Goal: Consume media (video, audio): Consume media (video, audio)

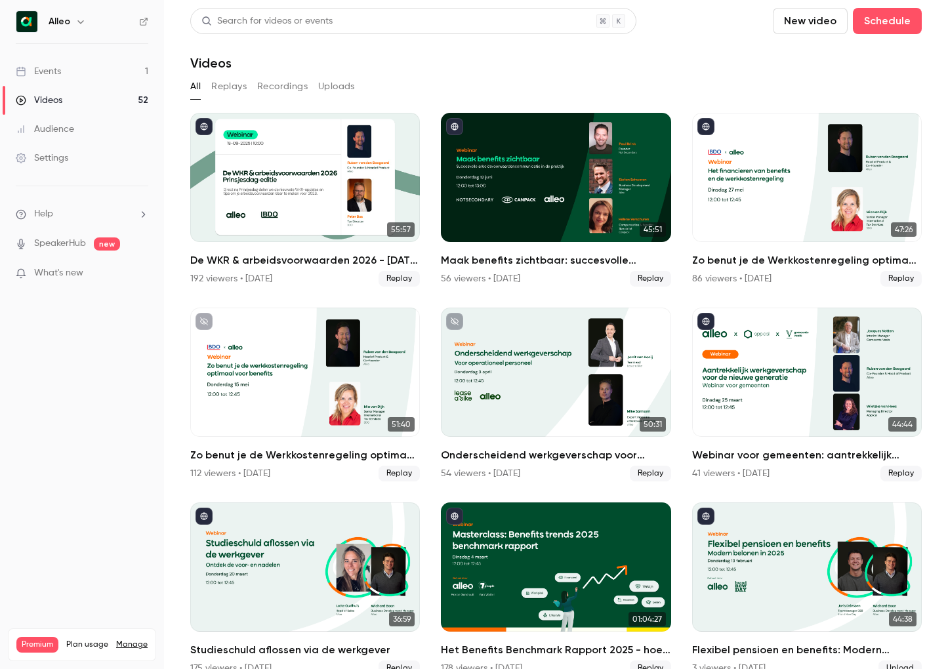
click at [225, 88] on button "Replays" at bounding box center [228, 86] width 35 height 21
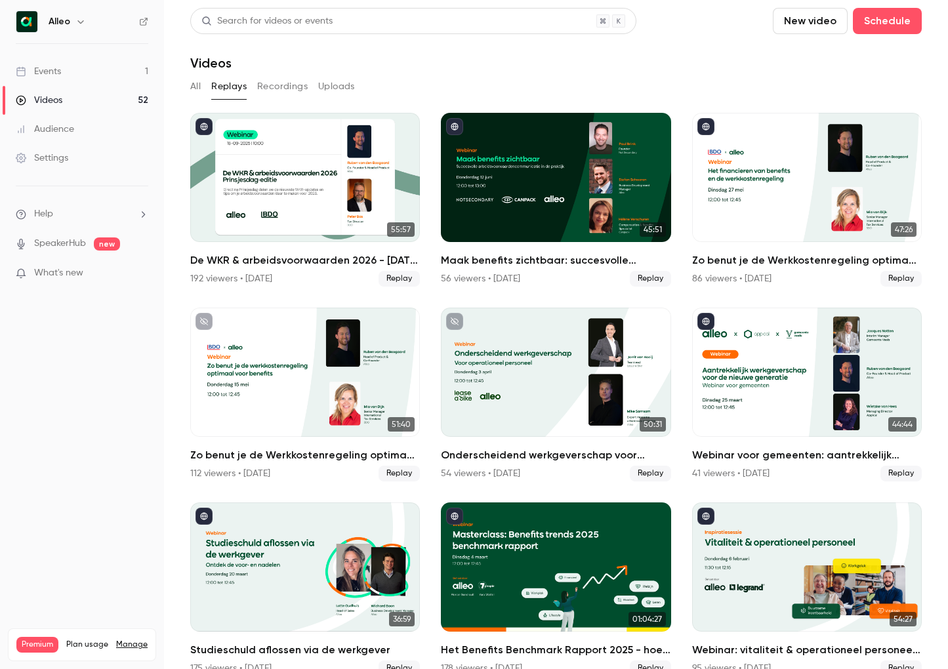
click at [76, 21] on icon "button" at bounding box center [80, 21] width 11 height 11
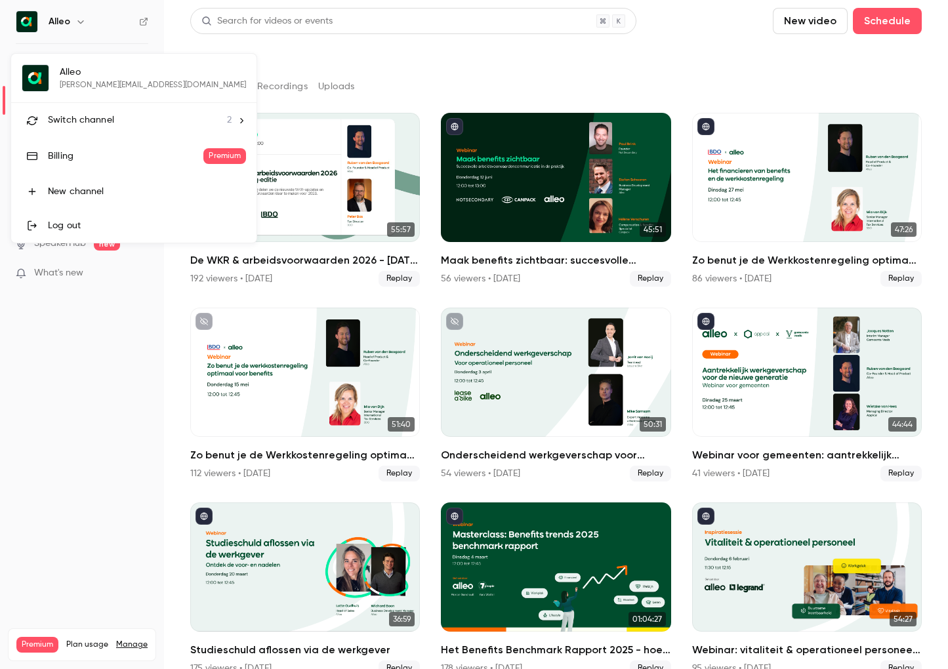
click at [89, 108] on li "Switch channel 2" at bounding box center [133, 120] width 245 height 35
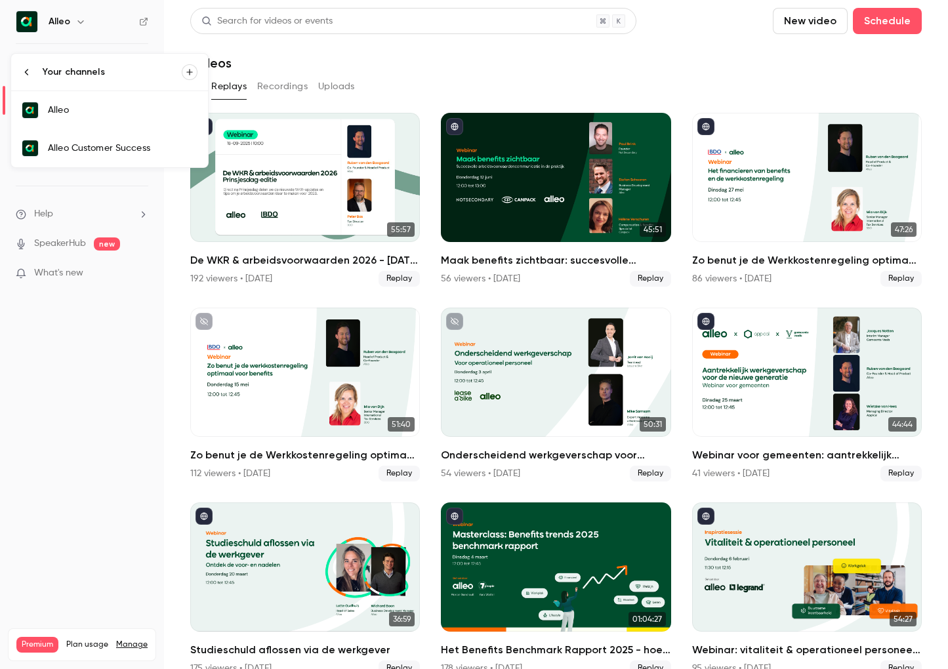
click at [88, 131] on link "Alleo Customer Success" at bounding box center [109, 148] width 197 height 38
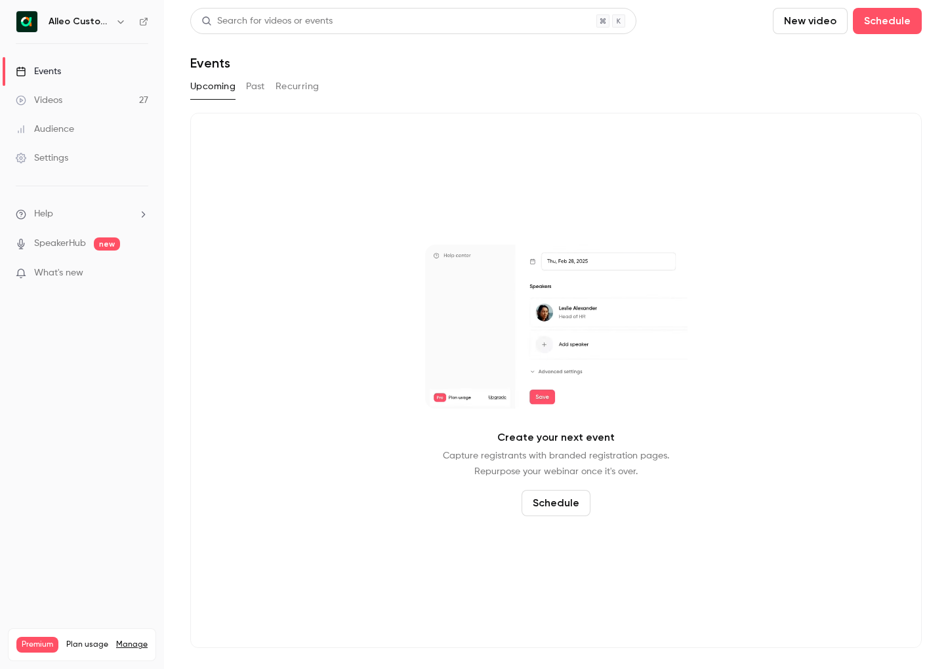
click at [259, 79] on button "Past" at bounding box center [255, 86] width 19 height 21
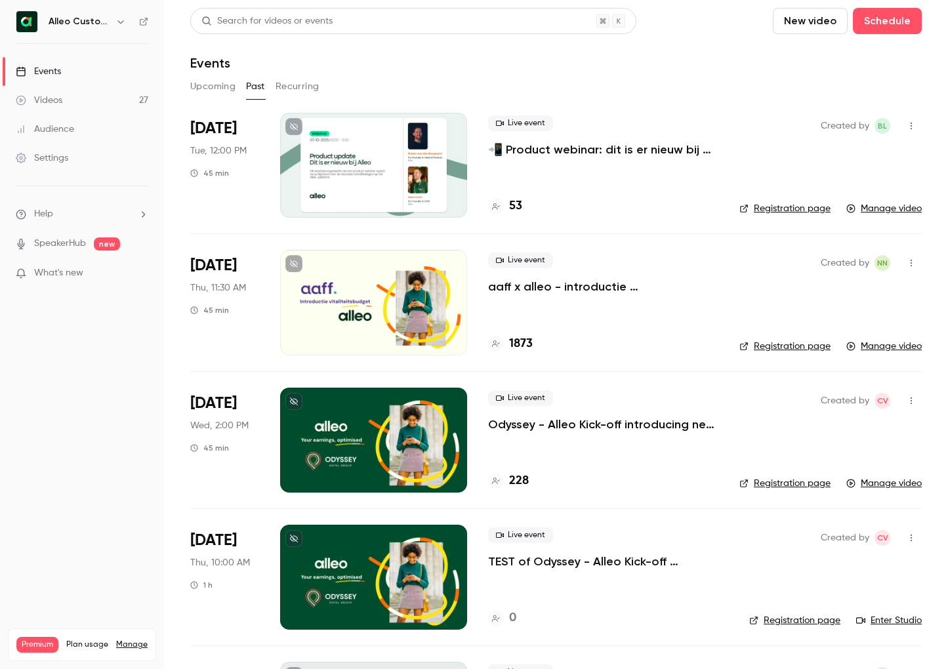
click at [109, 24] on h6 "Alleo Customer Success" at bounding box center [80, 21] width 62 height 13
click at [118, 22] on icon "button" at bounding box center [121, 21] width 11 height 11
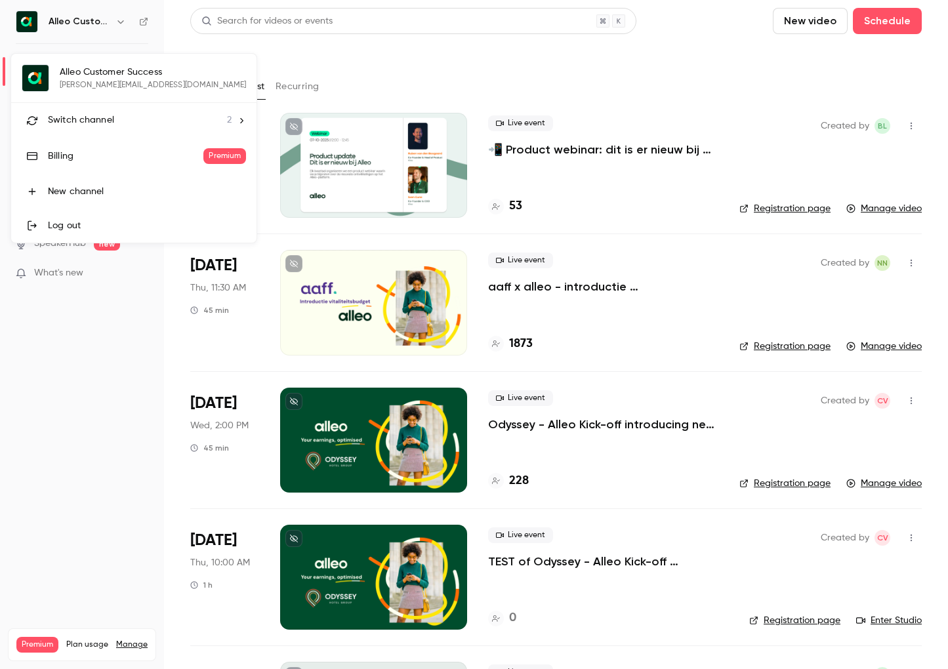
click at [108, 119] on span "Switch channel" at bounding box center [81, 121] width 66 height 14
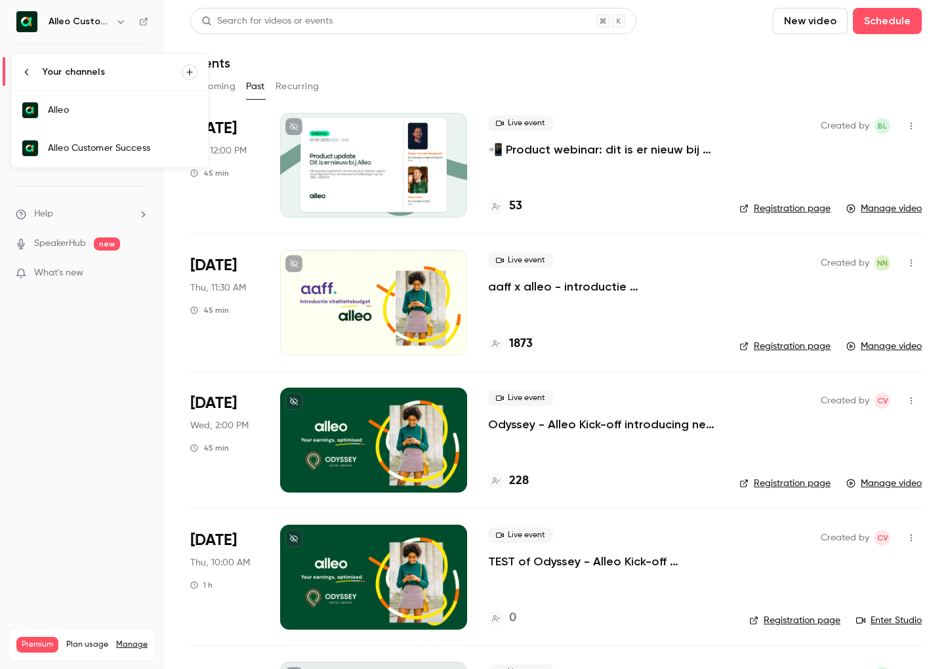
click at [99, 114] on div "Alleo" at bounding box center [123, 110] width 150 height 13
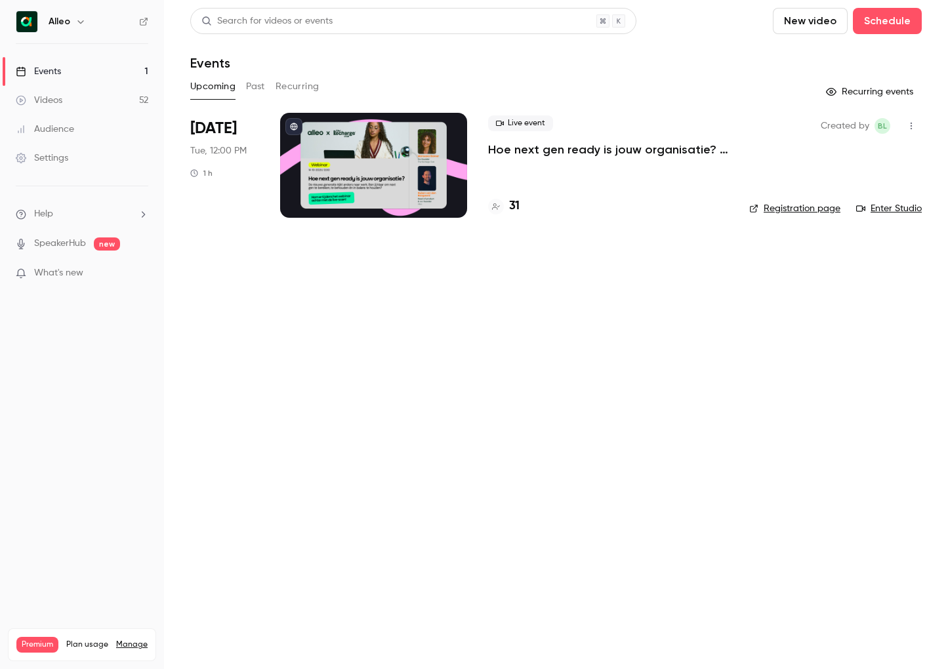
click at [263, 90] on button "Past" at bounding box center [255, 86] width 19 height 21
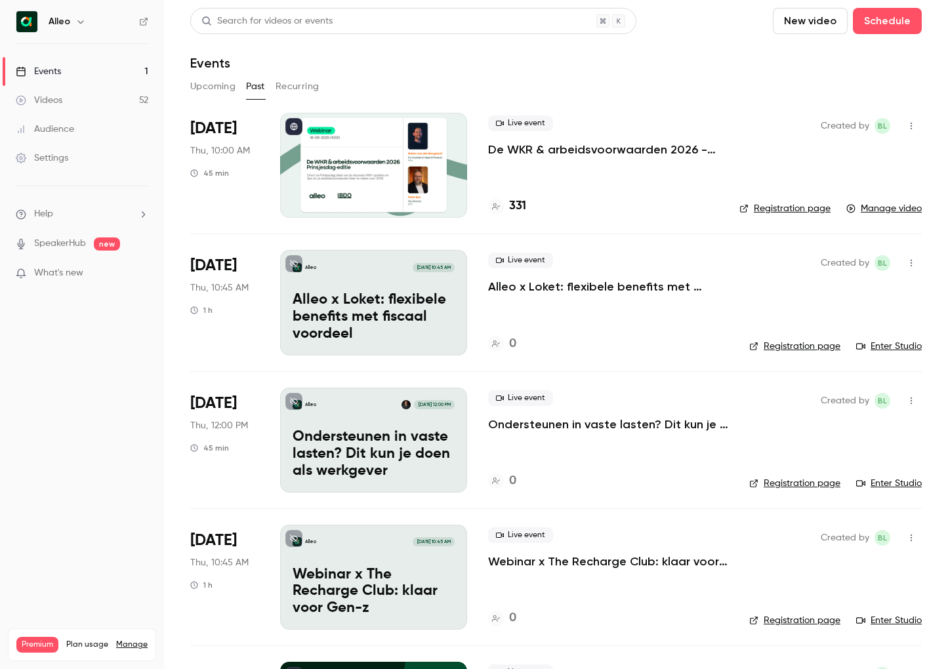
click at [73, 22] on button "button" at bounding box center [81, 22] width 16 height 16
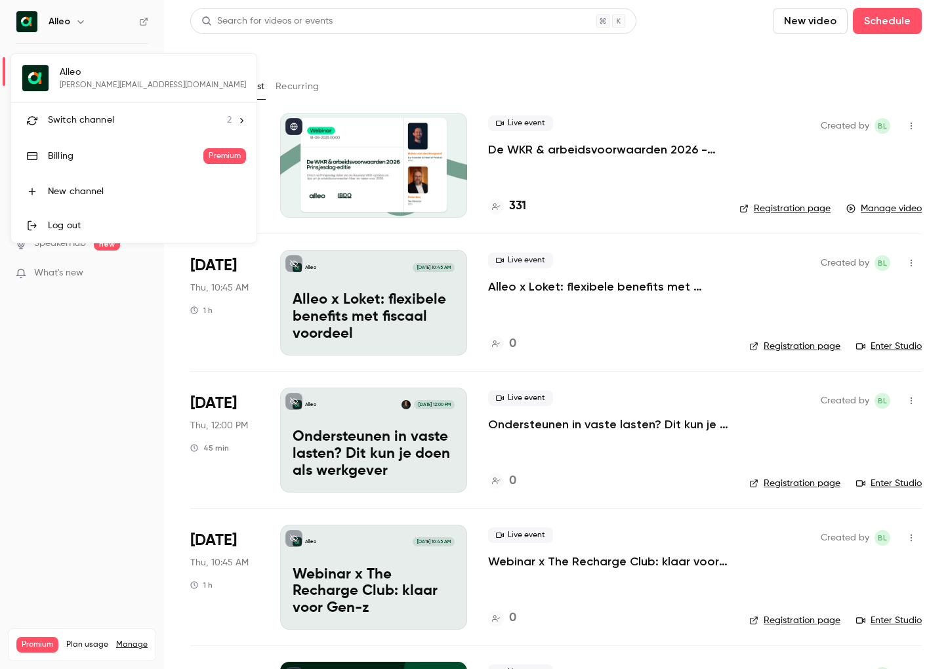
click at [112, 112] on li "Switch channel 2" at bounding box center [133, 120] width 245 height 35
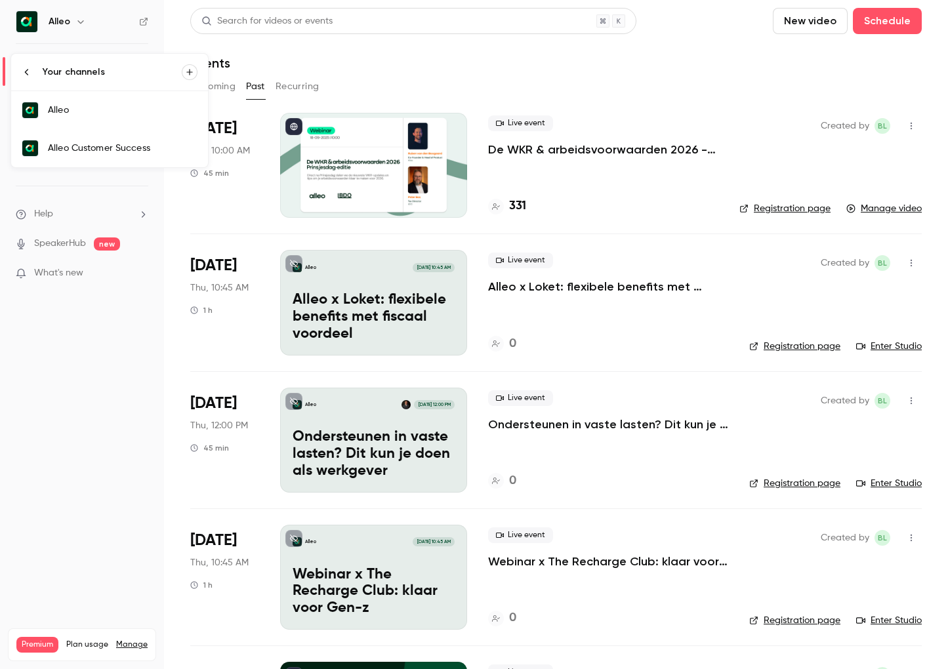
click at [141, 142] on div "Alleo Customer Success" at bounding box center [123, 148] width 150 height 13
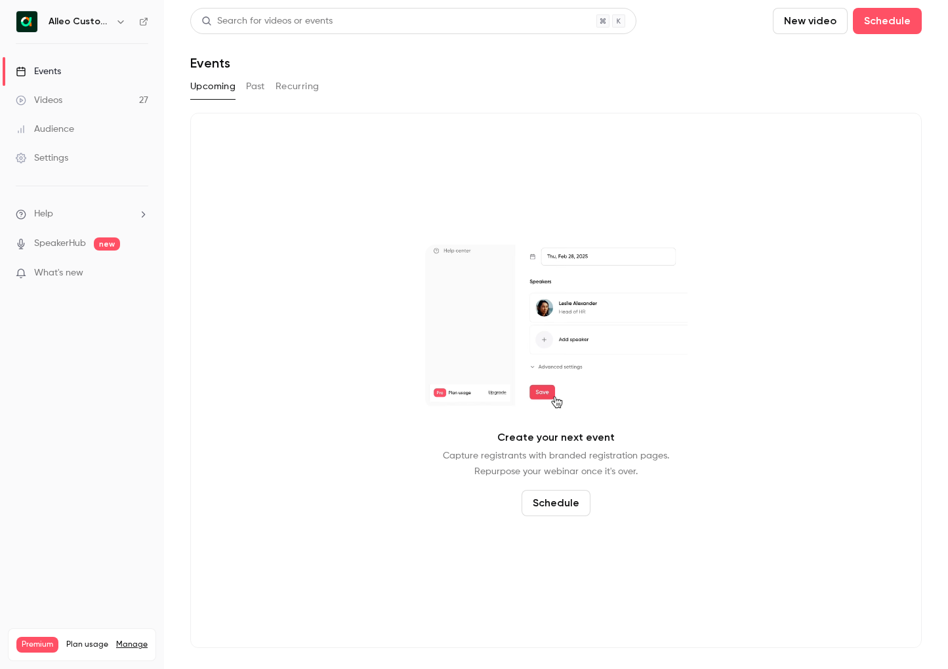
click at [260, 91] on button "Past" at bounding box center [255, 86] width 19 height 21
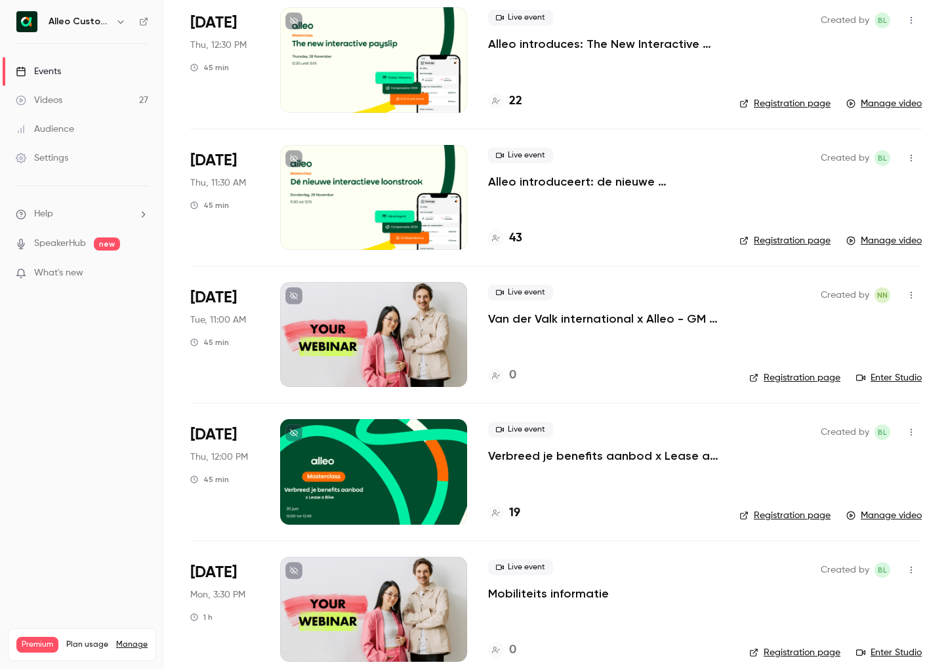
scroll to position [2445, 0]
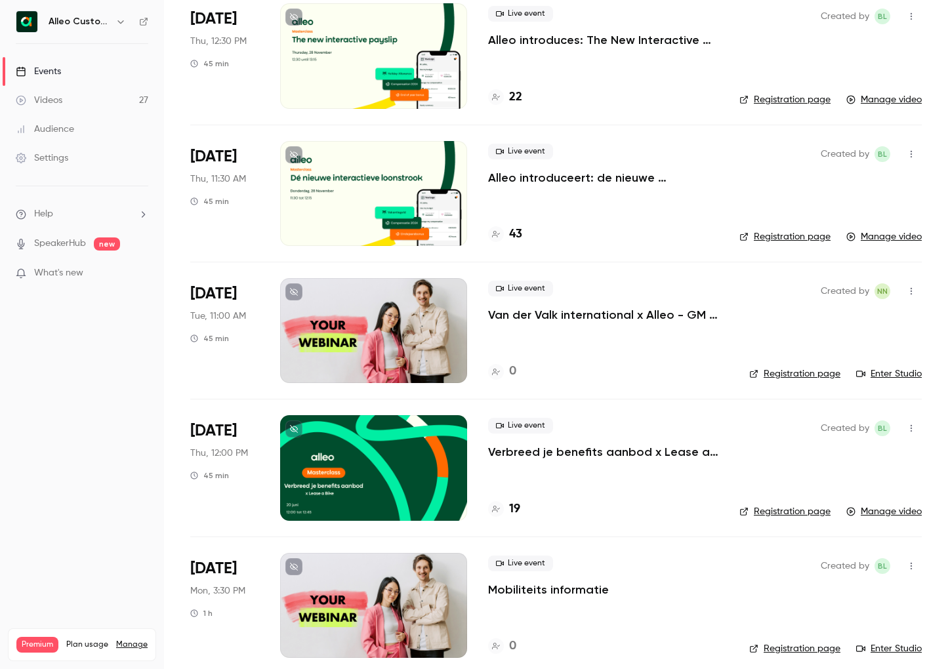
click at [595, 450] on p "Verbreed je benefits aanbod x Lease a Bike" at bounding box center [603, 452] width 230 height 16
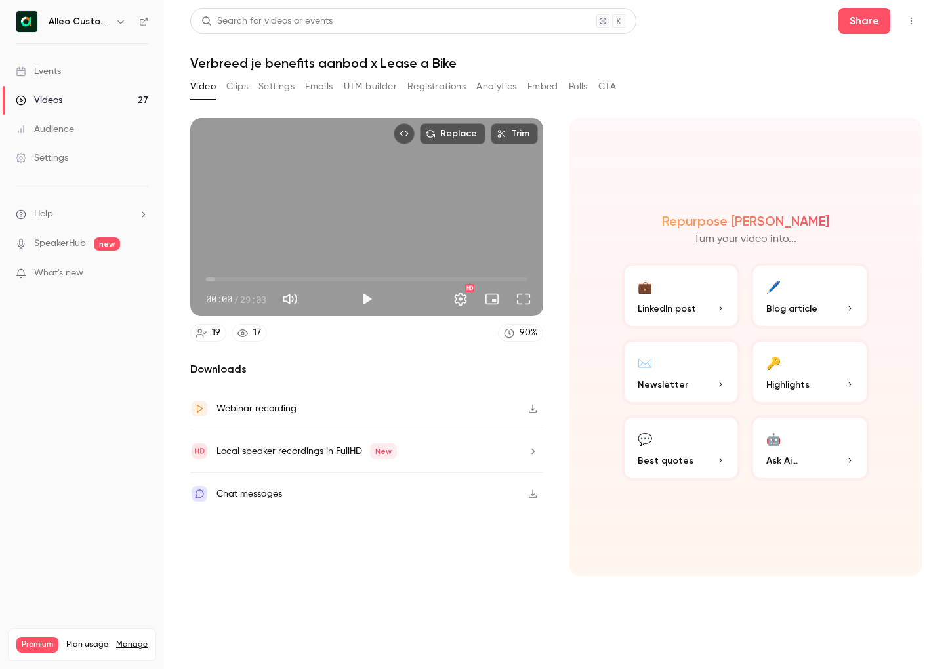
click at [408, 134] on icon "Embed video" at bounding box center [404, 133] width 9 height 9
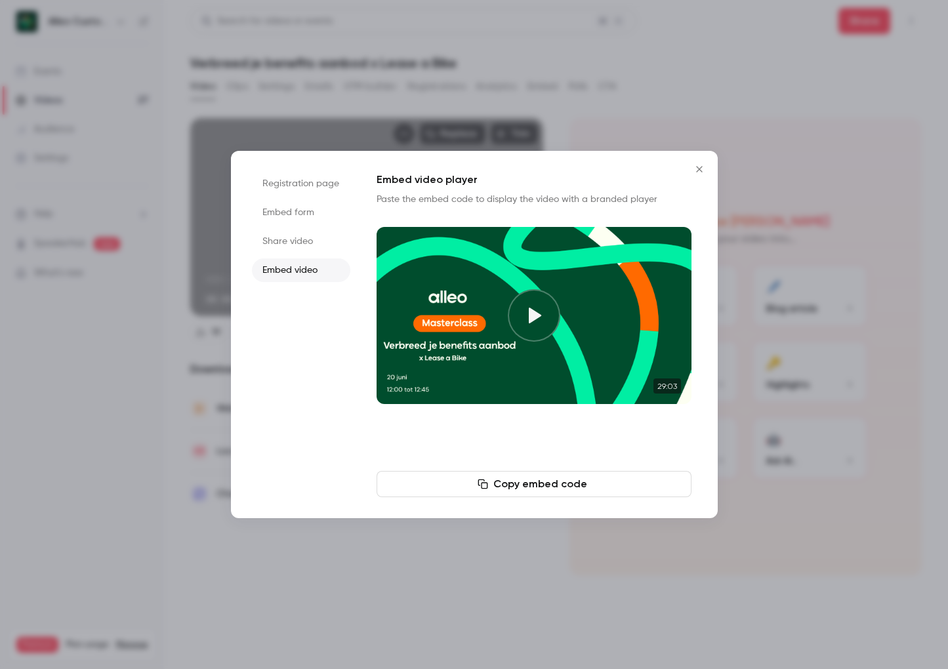
click at [528, 484] on button "Copy embed code" at bounding box center [534, 484] width 315 height 26
click at [538, 313] on button "Play video" at bounding box center [534, 315] width 53 height 53
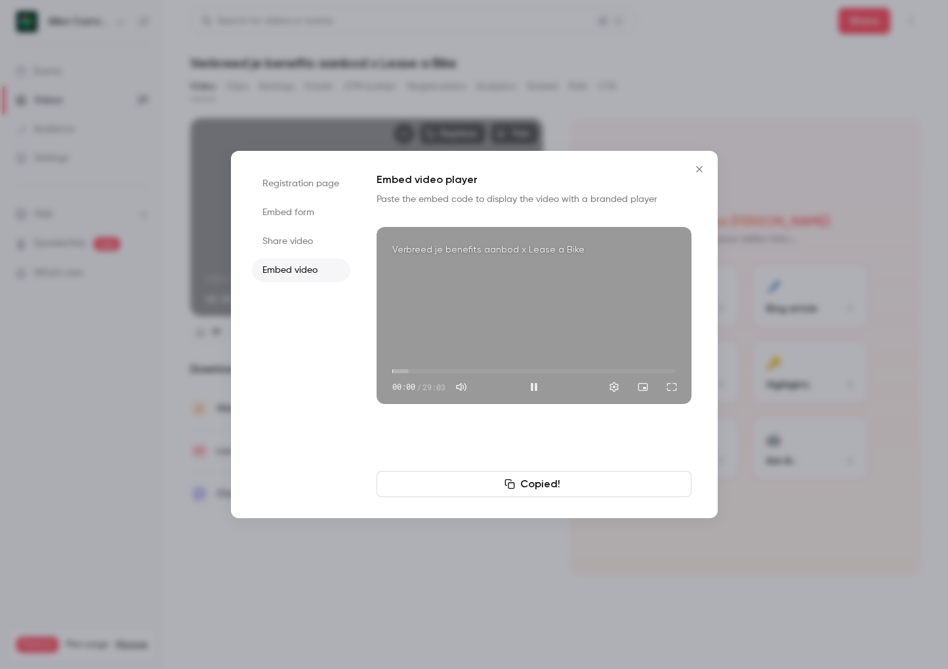
click at [424, 369] on span "00:00" at bounding box center [535, 371] width 284 height 21
click at [455, 368] on span "03:16" at bounding box center [535, 371] width 284 height 21
click at [480, 368] on span "06:25" at bounding box center [535, 371] width 284 height 21
click at [515, 364] on span "12:32" at bounding box center [535, 371] width 284 height 21
click at [545, 364] on span "12:33" at bounding box center [535, 371] width 284 height 21
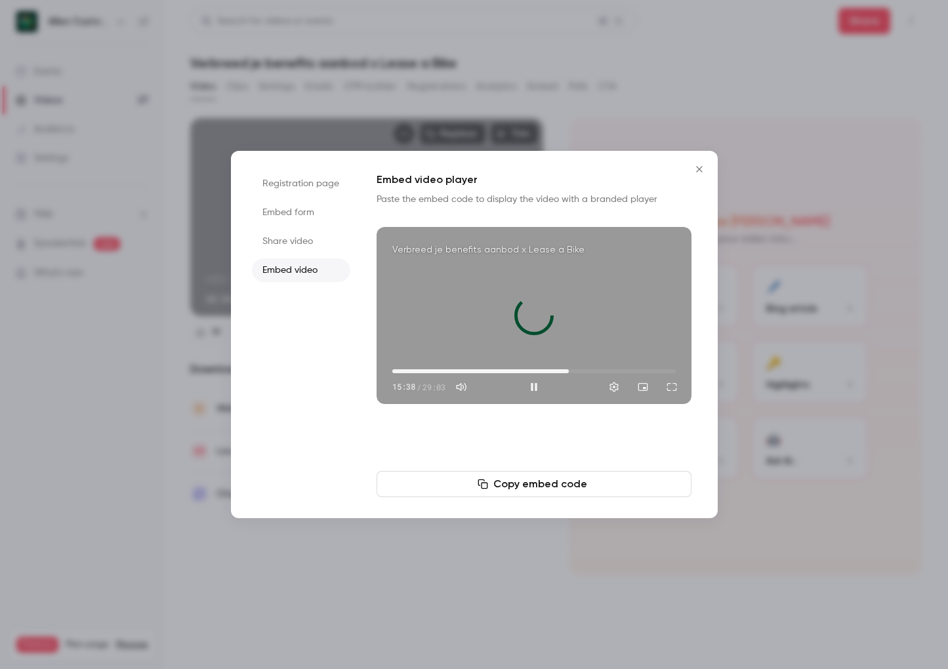
click at [569, 364] on span "18:08" at bounding box center [535, 371] width 284 height 21
click at [597, 362] on span "18:08" at bounding box center [535, 371] width 284 height 21
click at [574, 362] on span "21:02" at bounding box center [535, 371] width 284 height 21
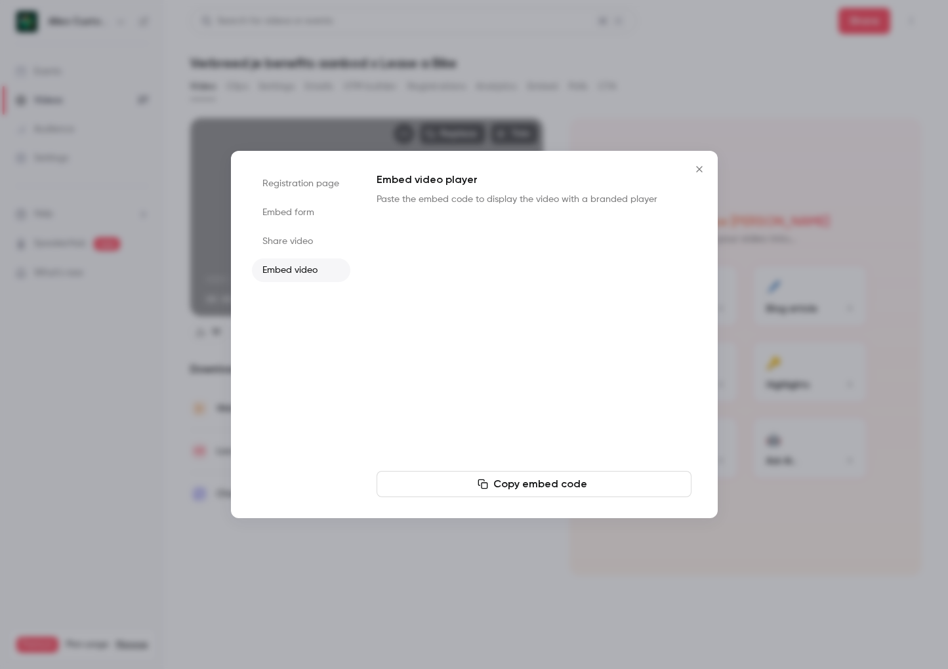
type input "******"
click at [700, 169] on icon "Close" at bounding box center [699, 169] width 6 height 6
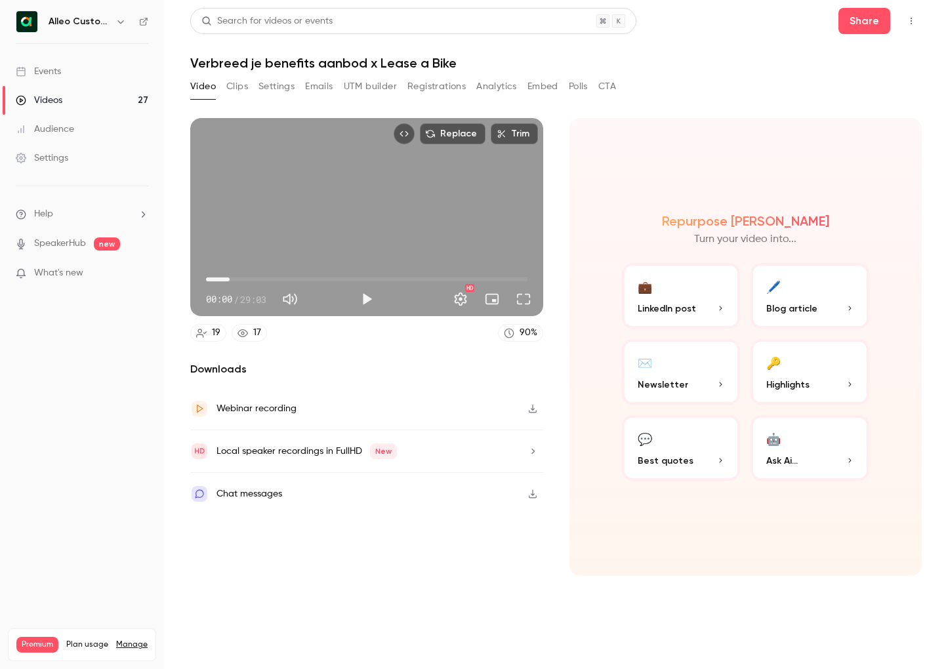
click at [230, 278] on span "02:08" at bounding box center [367, 279] width 322 height 21
type input "*"
drag, startPoint x: 230, startPoint y: 278, endPoint x: 200, endPoint y: 274, distance: 30.4
click at [204, 278] on span "00:00" at bounding box center [206, 280] width 4 height 4
click at [232, 84] on button "Clips" at bounding box center [237, 86] width 22 height 21
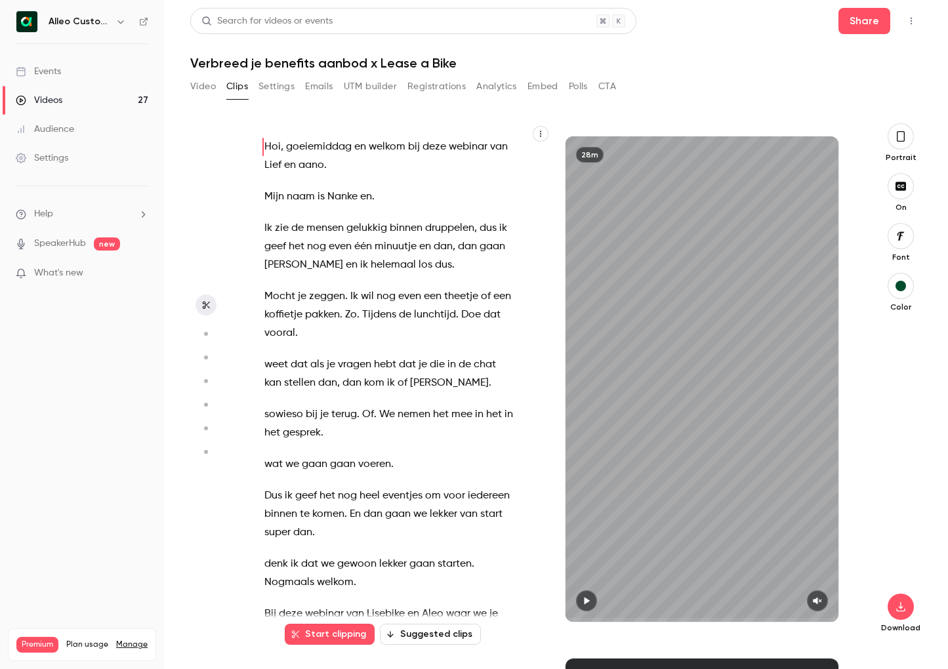
click at [903, 136] on icon "button" at bounding box center [901, 136] width 11 height 14
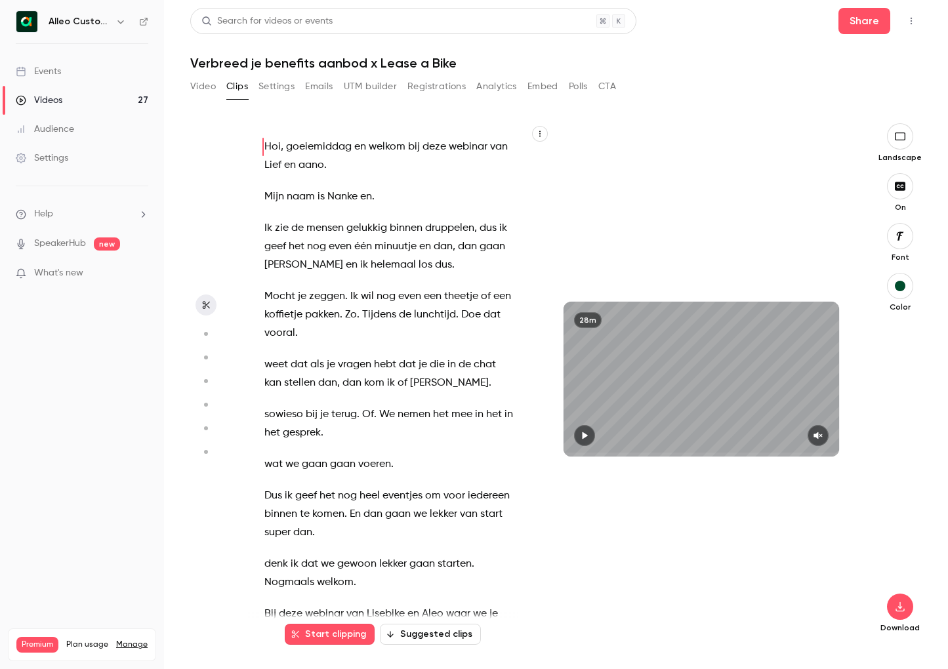
click at [209, 84] on button "Video" at bounding box center [203, 86] width 26 height 21
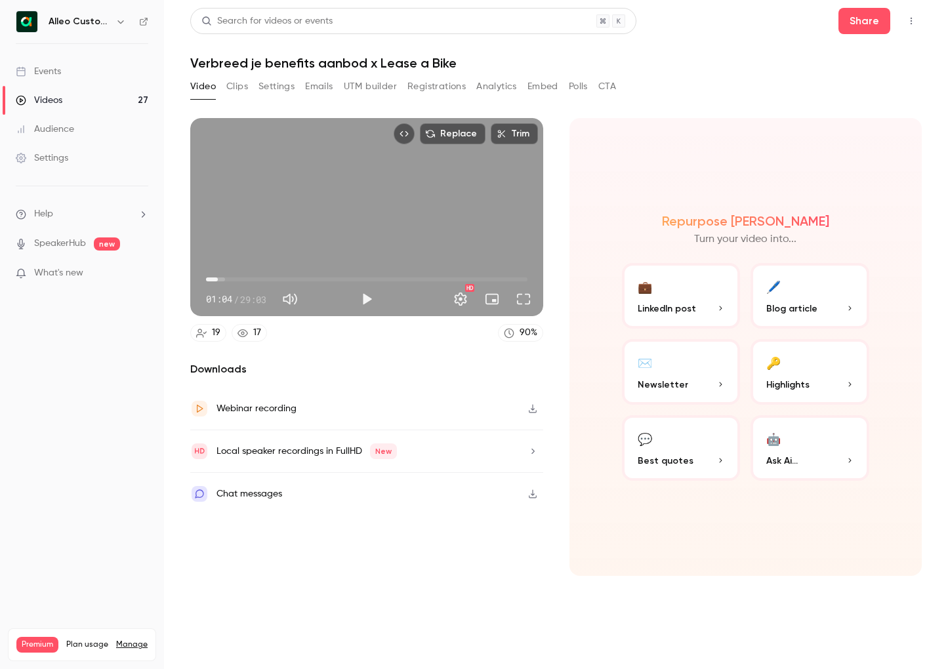
click at [218, 279] on span "01:04" at bounding box center [367, 279] width 322 height 21
click at [235, 278] on span "01:04" at bounding box center [367, 279] width 322 height 21
click at [251, 278] on span "02:36" at bounding box center [367, 279] width 322 height 21
click at [240, 278] on span "03:01" at bounding box center [367, 279] width 322 height 21
type input "***"
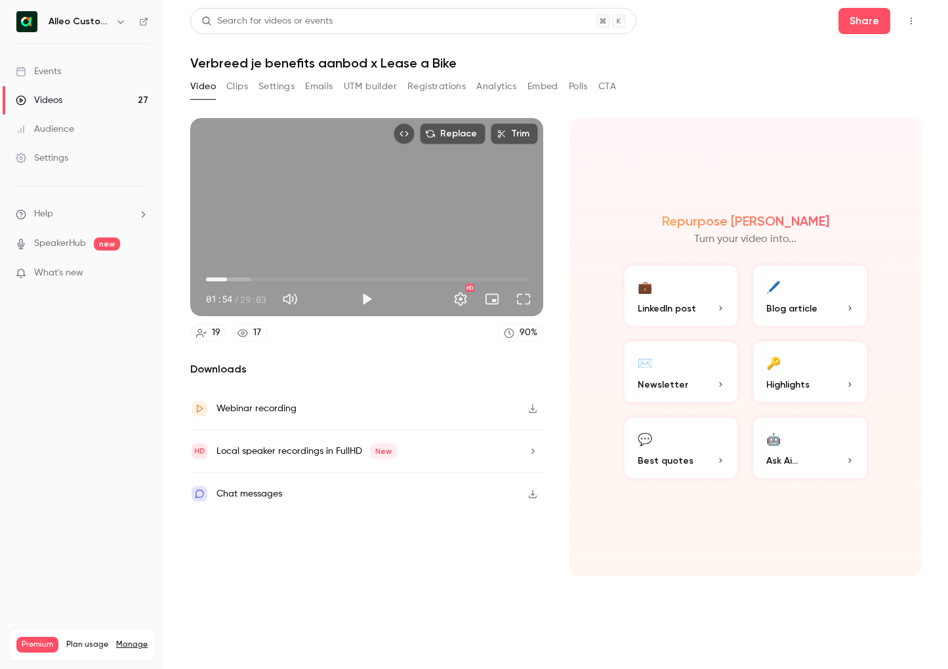
drag, startPoint x: 240, startPoint y: 278, endPoint x: 227, endPoint y: 278, distance: 12.5
click at [227, 278] on span "01:54" at bounding box center [227, 280] width 4 height 4
click at [245, 95] on button "Clips" at bounding box center [237, 86] width 22 height 21
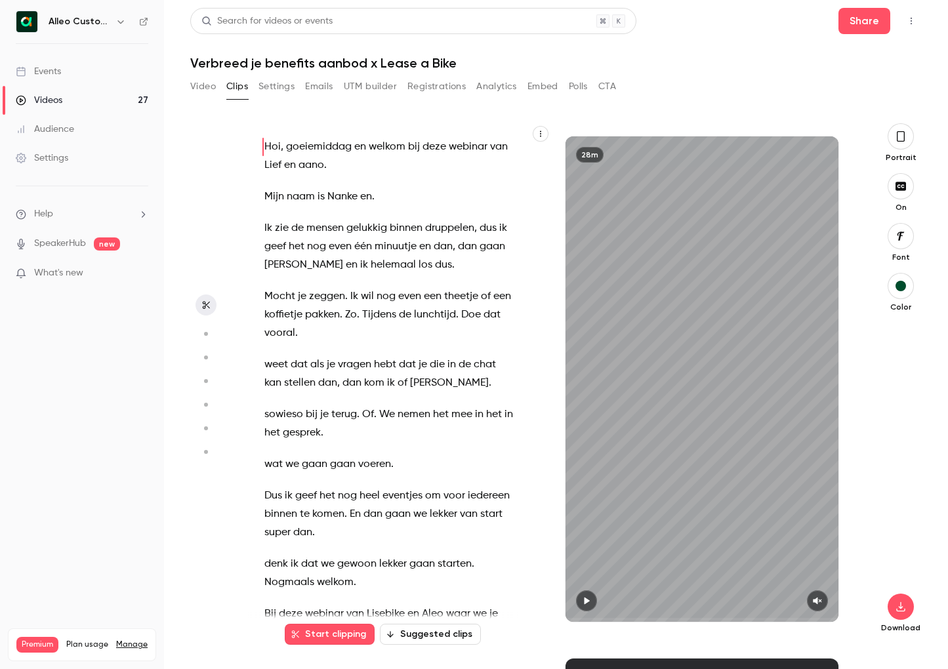
click at [912, 145] on div "Portrait" at bounding box center [901, 142] width 42 height 39
click at [908, 140] on button "button" at bounding box center [901, 136] width 26 height 26
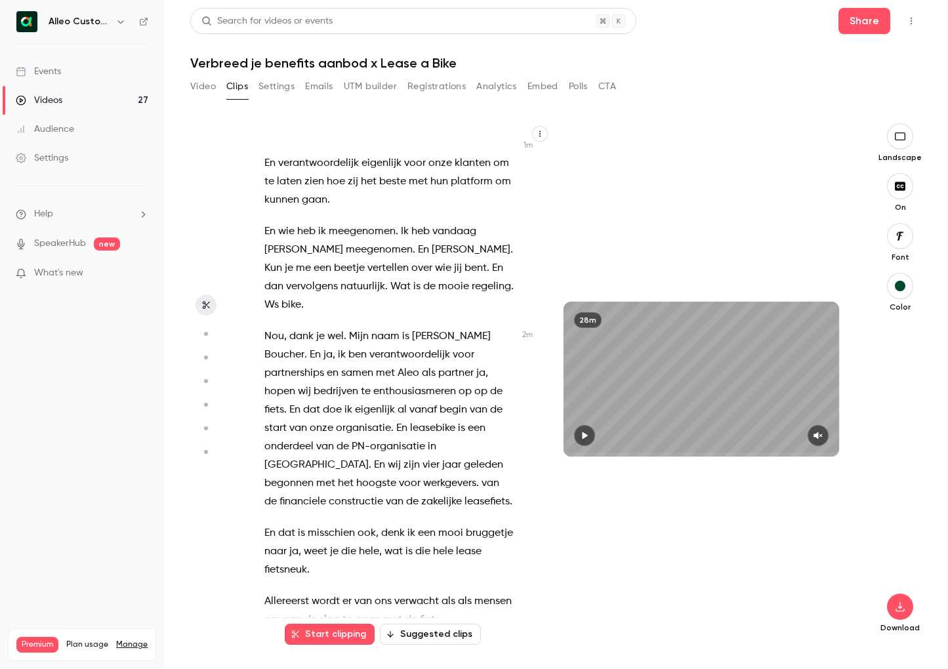
scroll to position [650, 0]
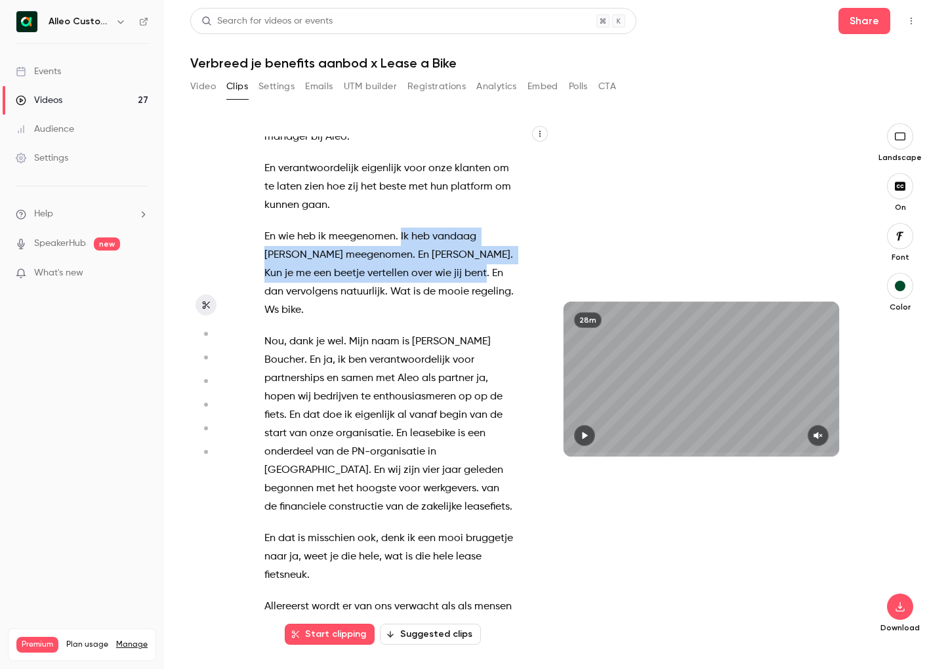
drag, startPoint x: 401, startPoint y: 232, endPoint x: 416, endPoint y: 278, distance: 49.0
click at [416, 278] on p "En wie heb ik meegenomen . Ik heb vandaag [PERSON_NAME] meegenomen . En [PERSON…" at bounding box center [390, 274] width 250 height 92
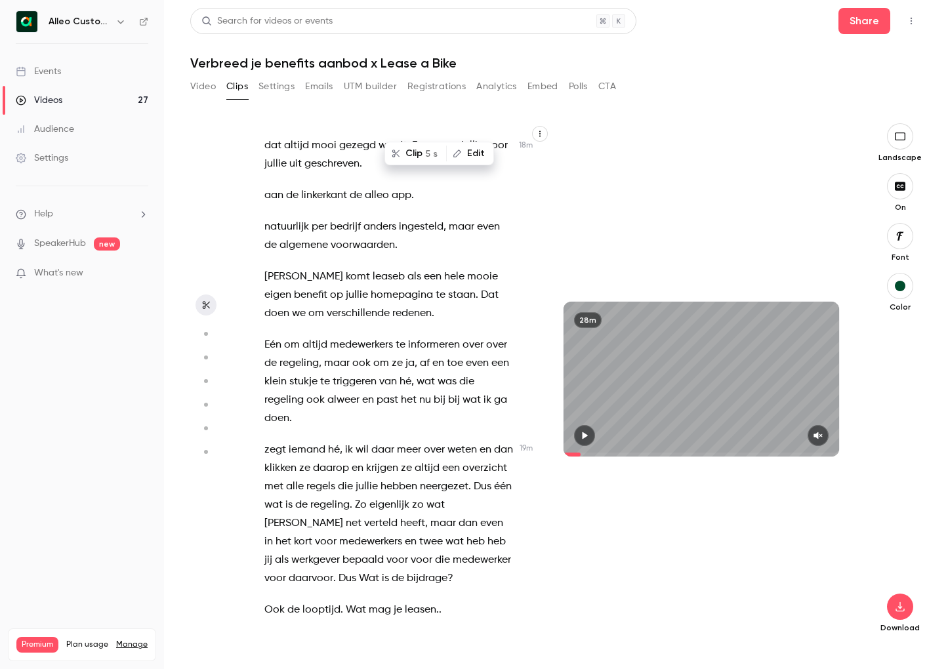
scroll to position [7663, 0]
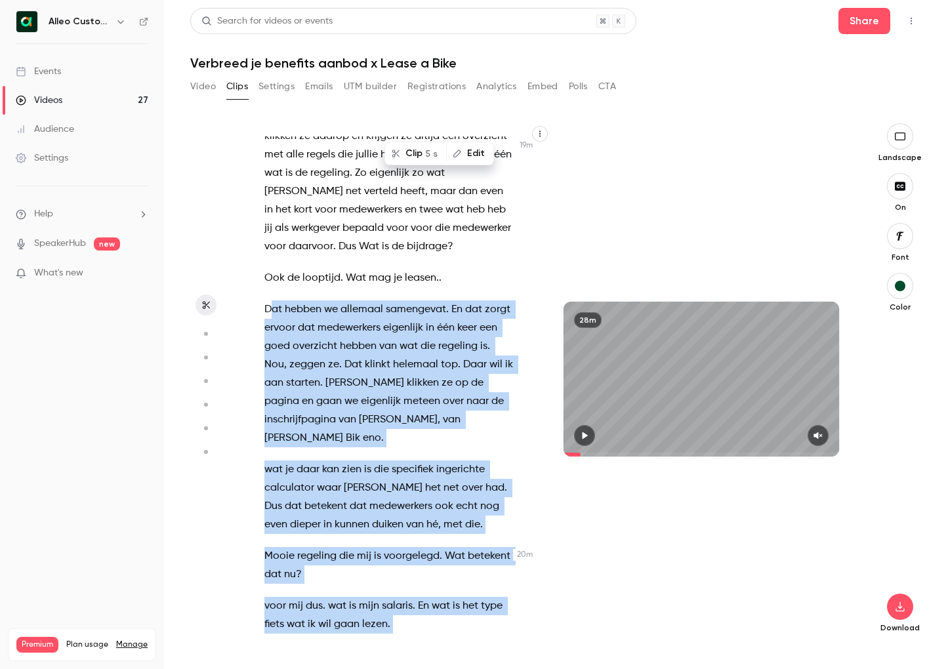
drag, startPoint x: 268, startPoint y: 496, endPoint x: 452, endPoint y: 569, distance: 197.3
click at [452, 569] on div "Hoi , goeiemiddag en welkom bij deze webinar van Lief en aano . Mijn naam is Na…" at bounding box center [396, 386] width 296 height 499
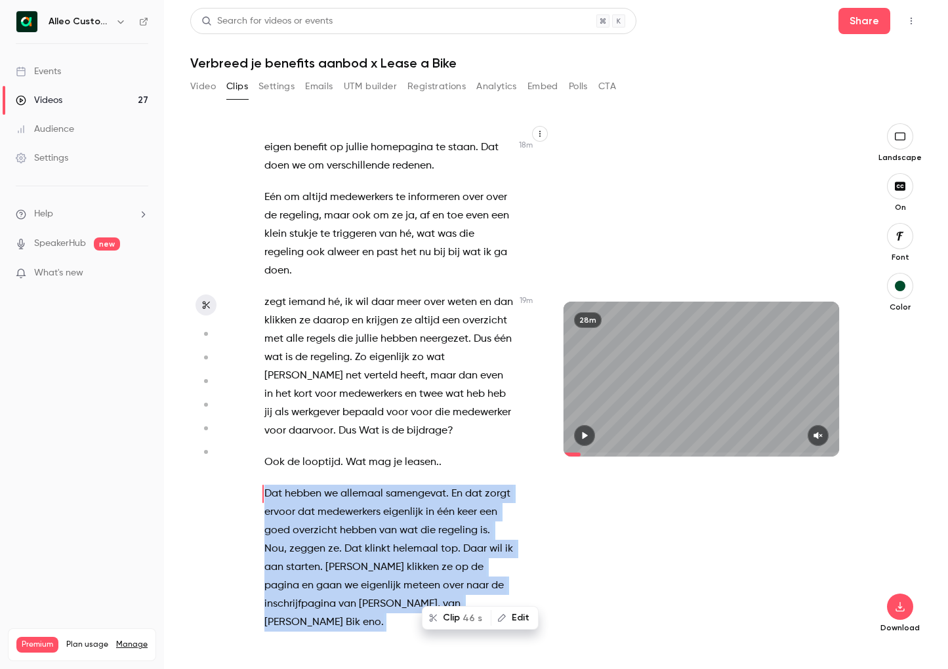
scroll to position [7774, 0]
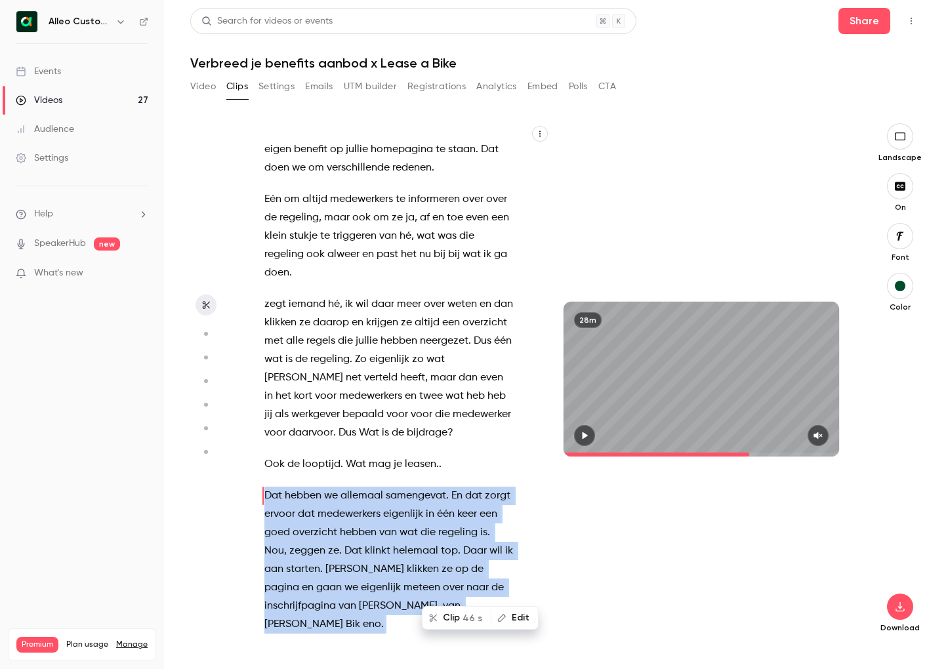
click at [906, 135] on icon "button" at bounding box center [900, 136] width 14 height 11
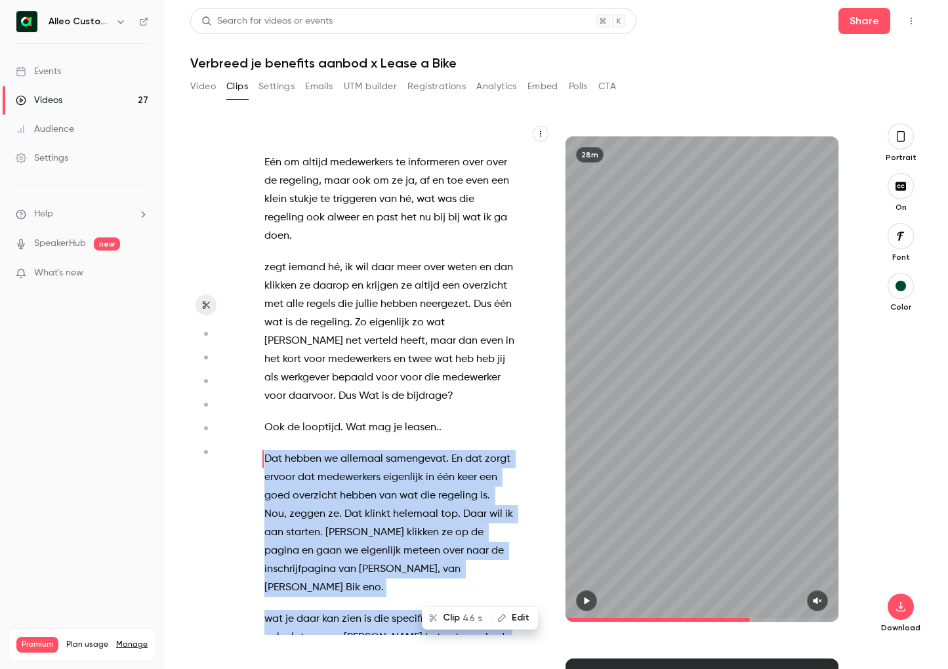
click at [906, 135] on button "button" at bounding box center [901, 136] width 26 height 26
type input "******"
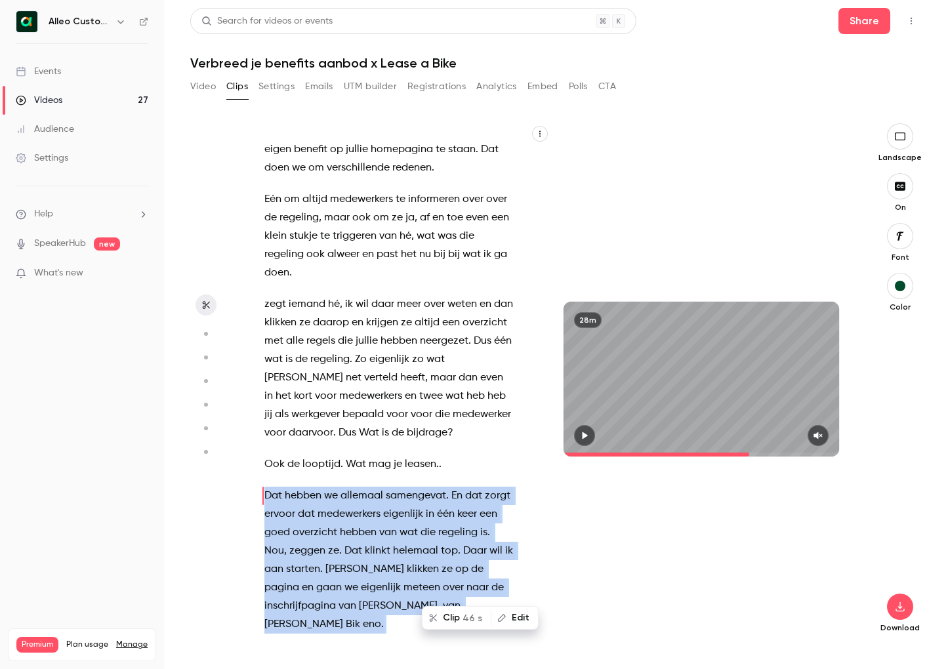
click at [205, 85] on button "Video" at bounding box center [203, 86] width 26 height 21
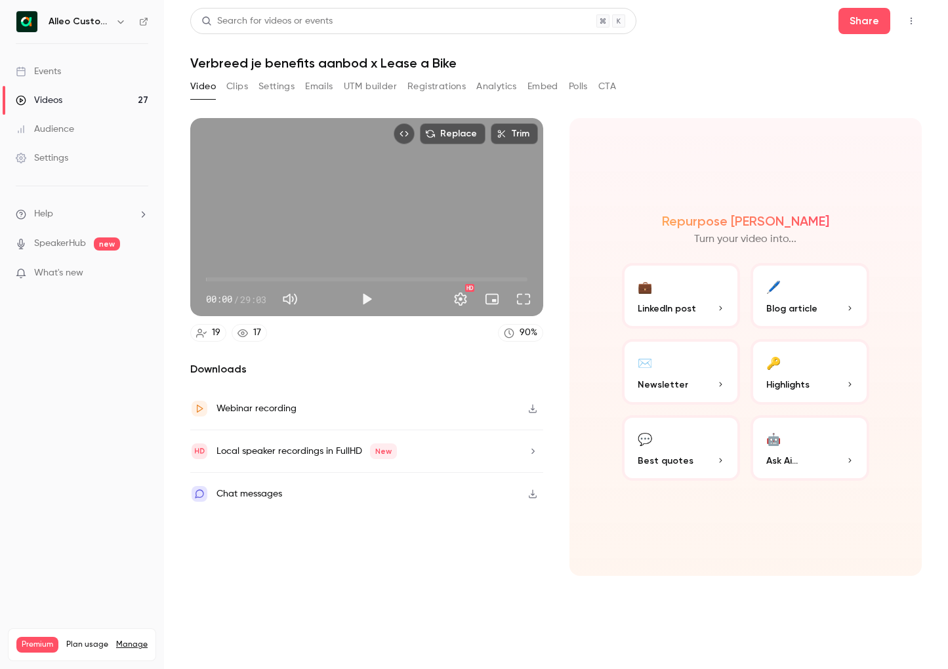
click at [230, 85] on button "Clips" at bounding box center [237, 86] width 22 height 21
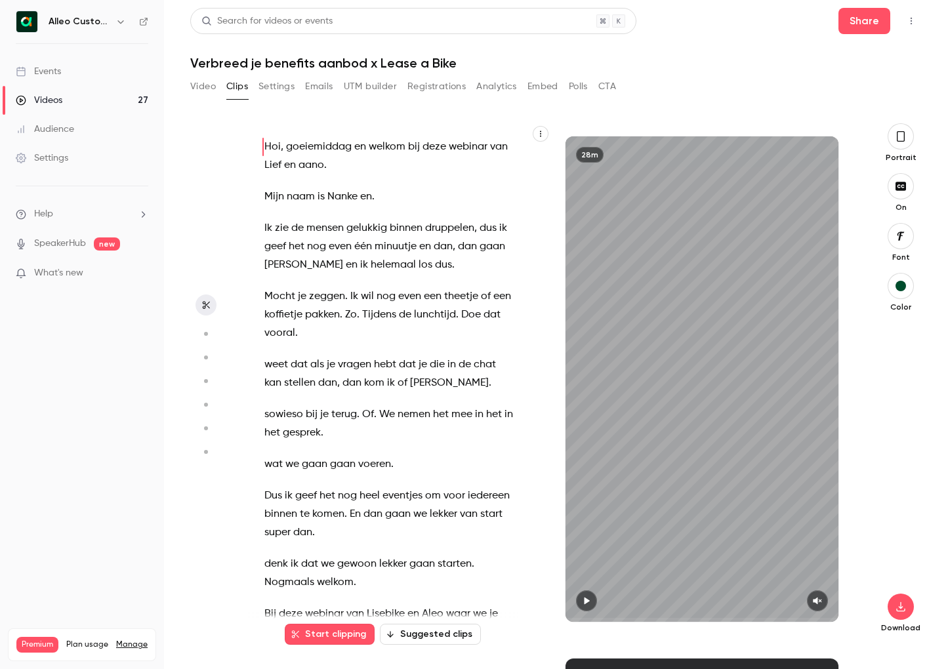
click at [410, 633] on button "Suggested clips" at bounding box center [430, 634] width 101 height 21
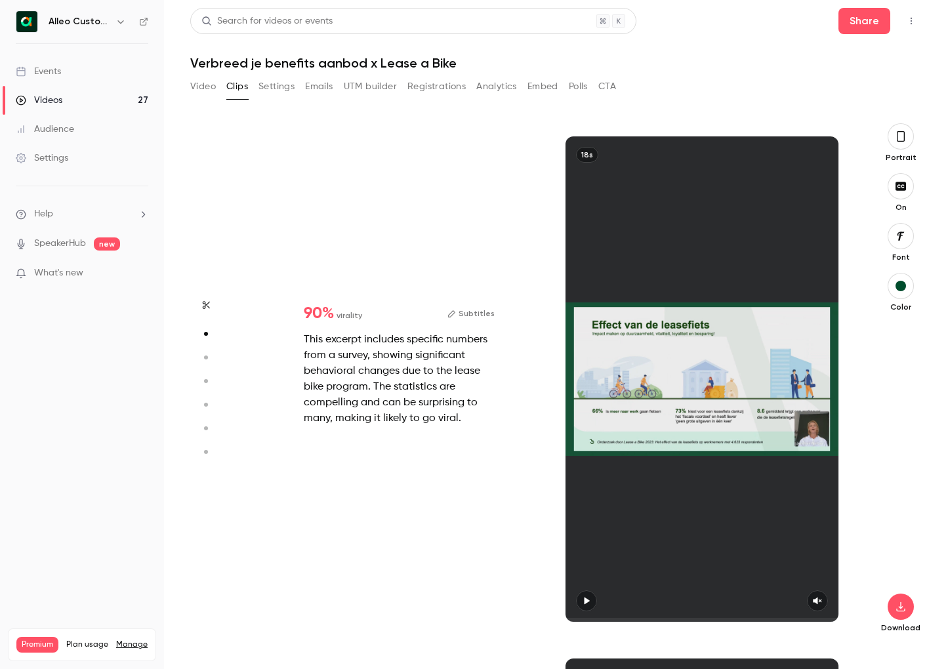
scroll to position [522, 0]
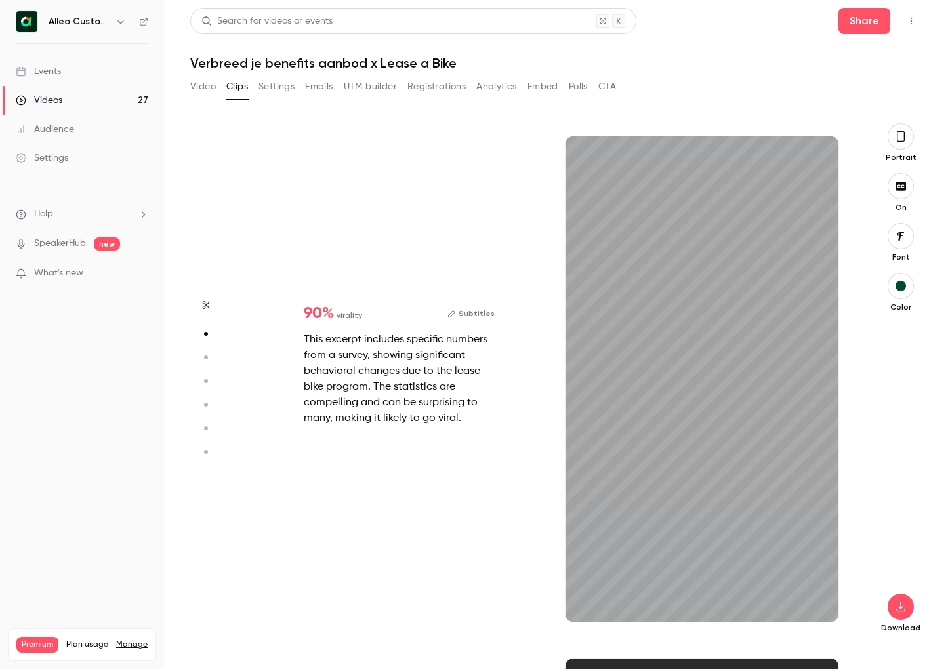
click at [902, 138] on icon "button" at bounding box center [901, 136] width 11 height 14
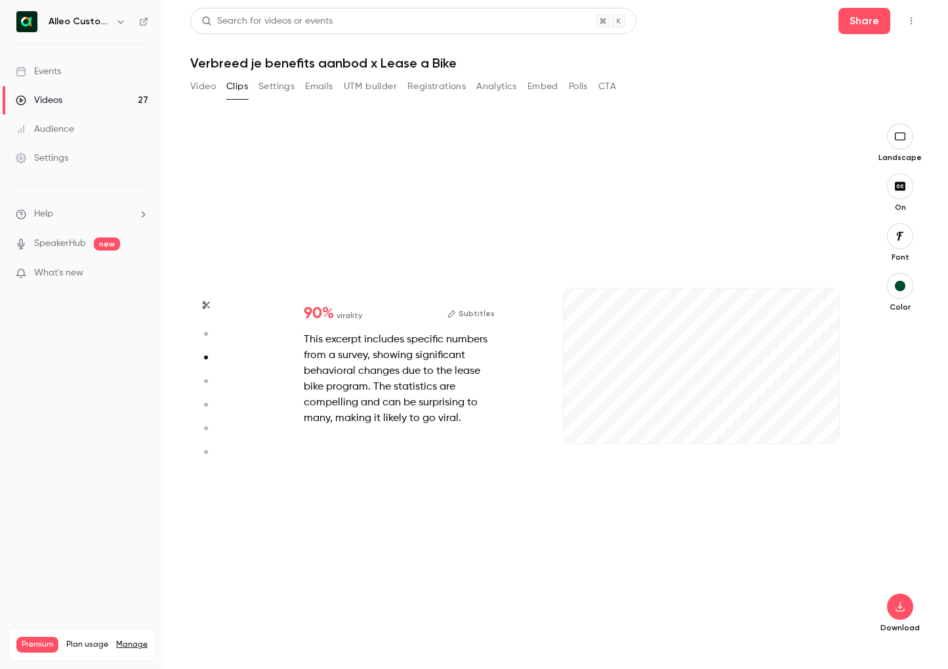
type input "*"
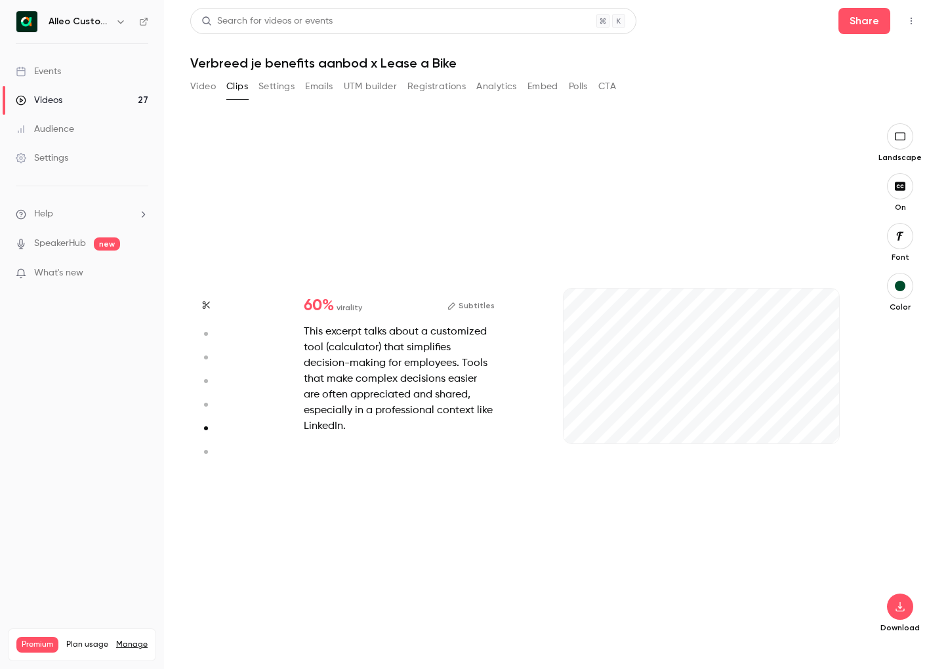
scroll to position [2612, 0]
type input "*"
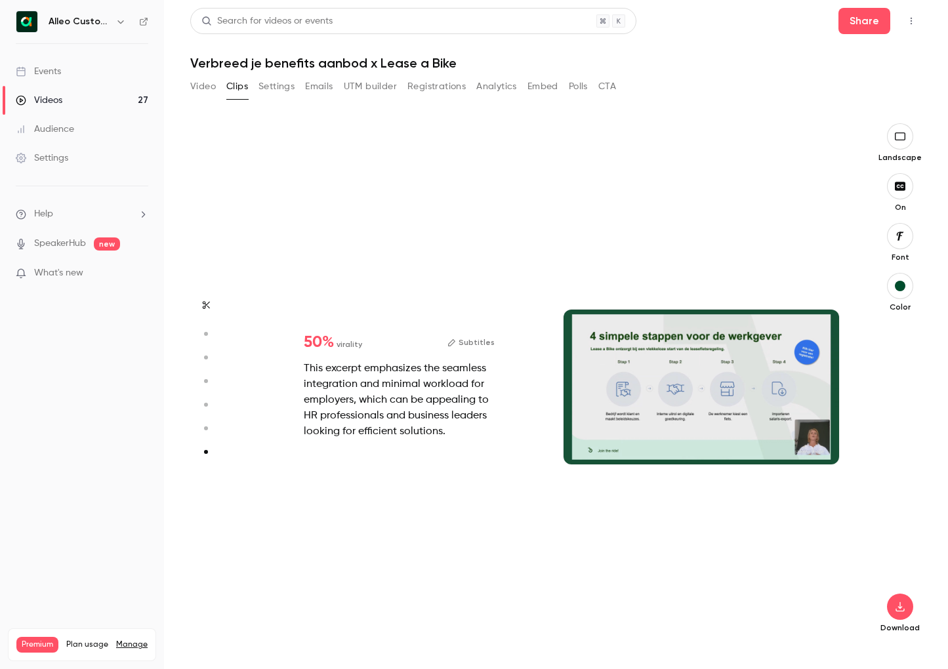
scroll to position [3114, 0]
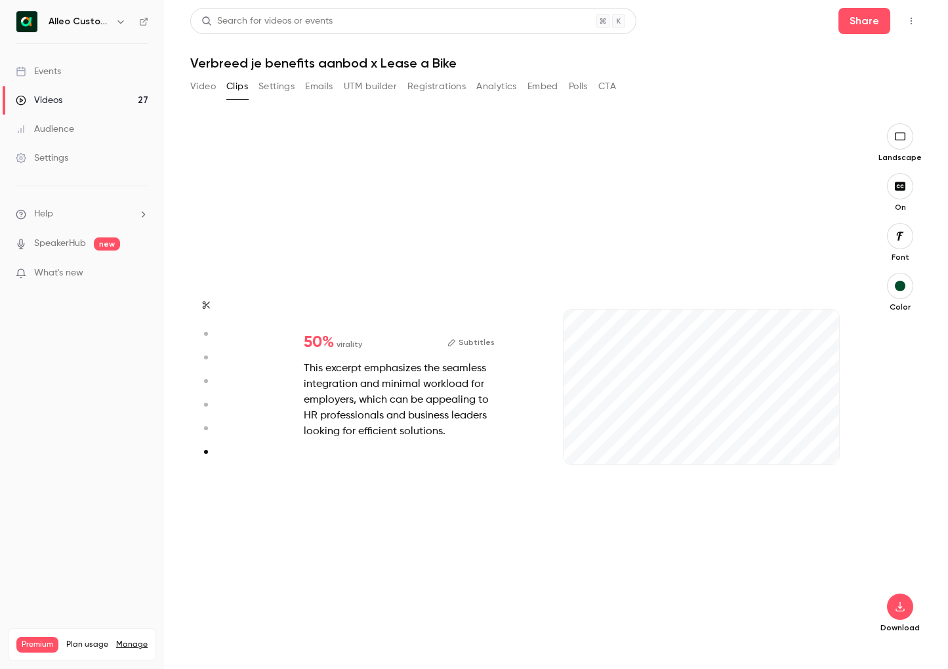
type input "****"
